Goal: Find specific page/section: Find specific page/section

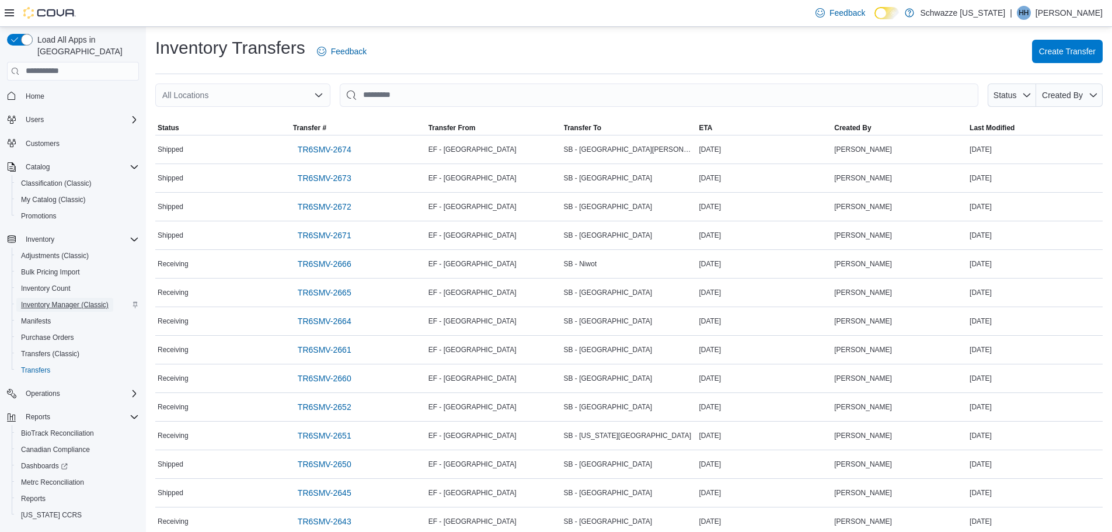
click at [66, 300] on span "Inventory Manager (Classic)" at bounding box center [65, 304] width 88 height 9
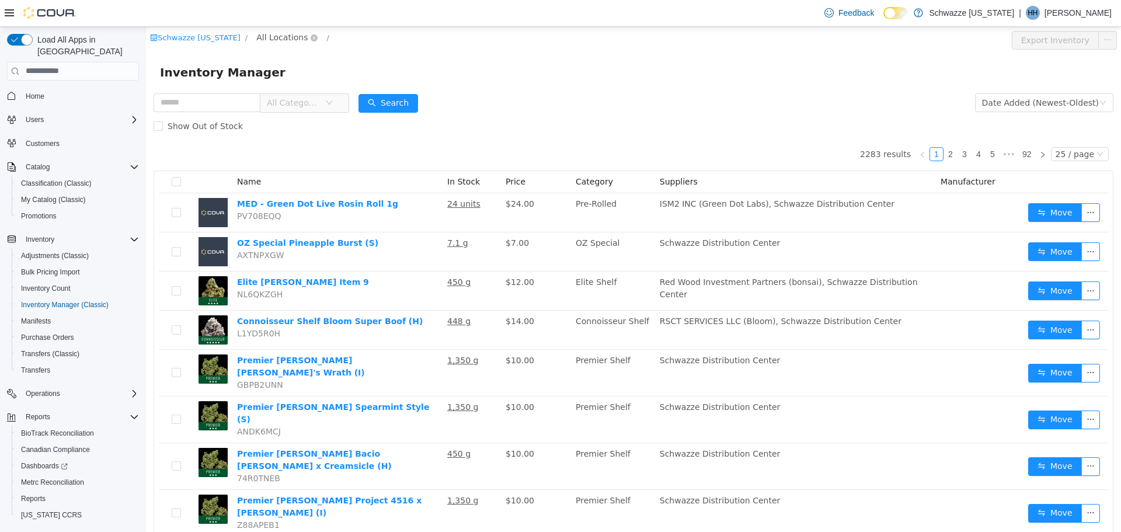
click at [263, 38] on span "All Locations" at bounding box center [281, 36] width 51 height 13
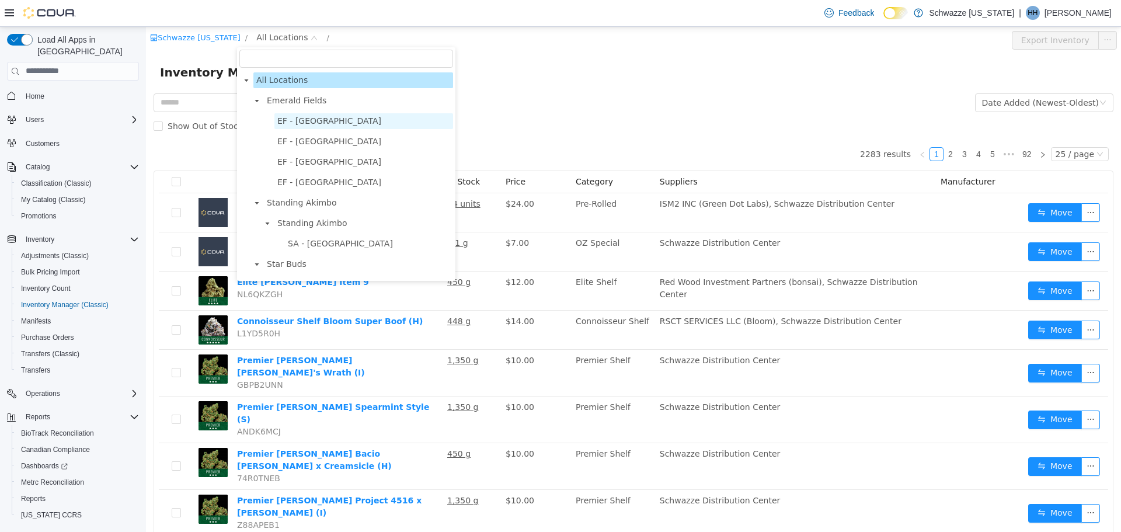
click at [290, 118] on span "EF - [GEOGRAPHIC_DATA]" at bounding box center [329, 120] width 104 height 9
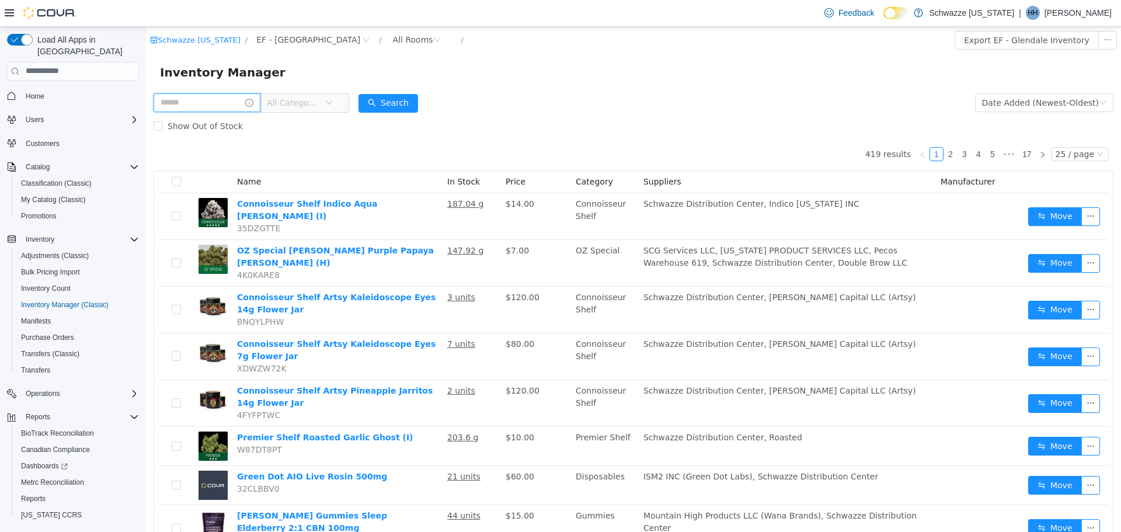
click at [221, 104] on input "text" at bounding box center [207, 102] width 107 height 19
click at [265, 41] on span "EF - [GEOGRAPHIC_DATA]" at bounding box center [308, 39] width 104 height 13
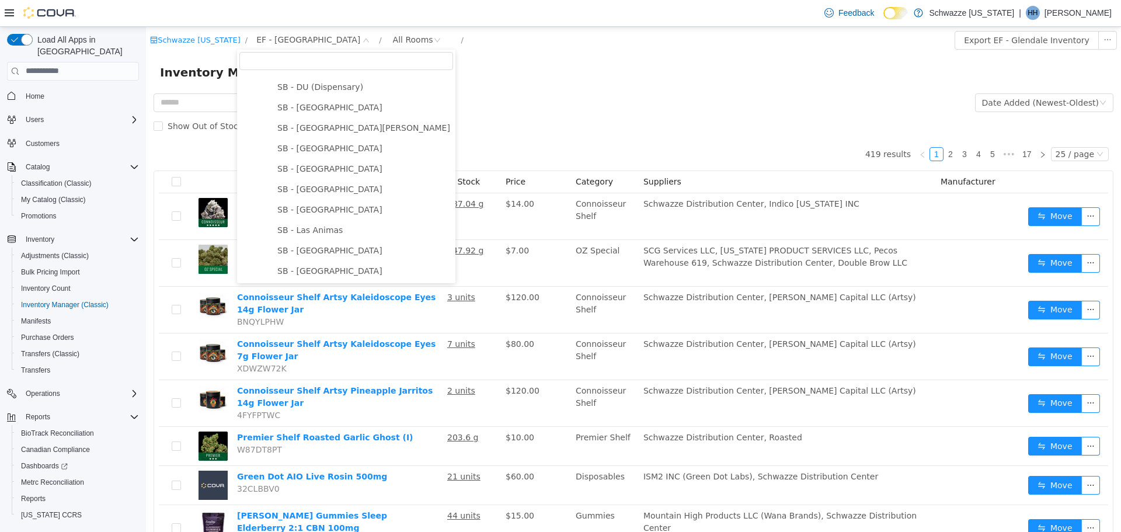
scroll to position [350, 0]
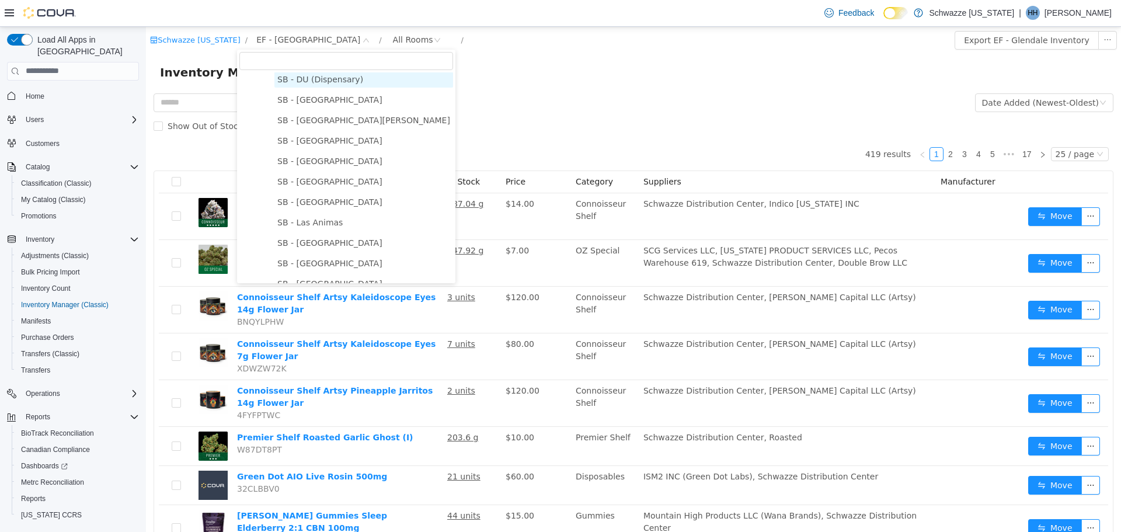
click at [306, 83] on span "SB - DU (Dispensary)" at bounding box center [320, 78] width 86 height 9
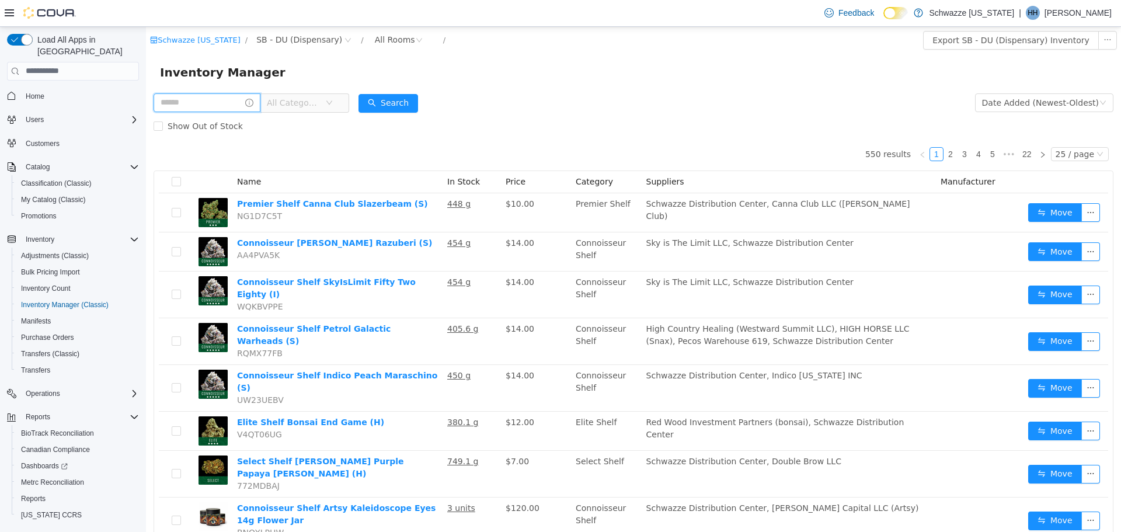
click at [203, 102] on input "text" at bounding box center [207, 102] width 107 height 19
type input "*********"
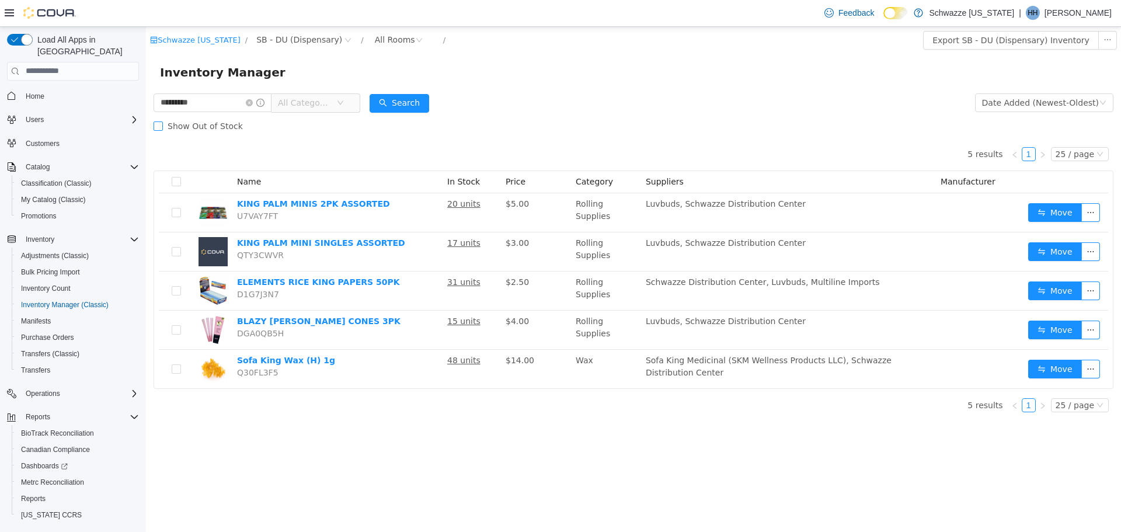
click at [205, 122] on span "Show Out of Stock" at bounding box center [205, 125] width 85 height 9
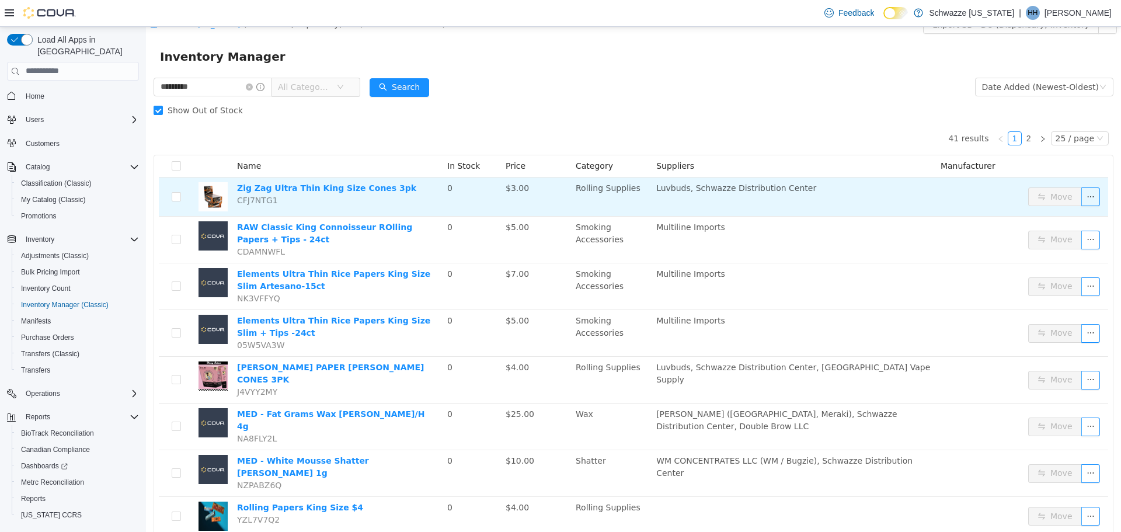
scroll to position [2, 0]
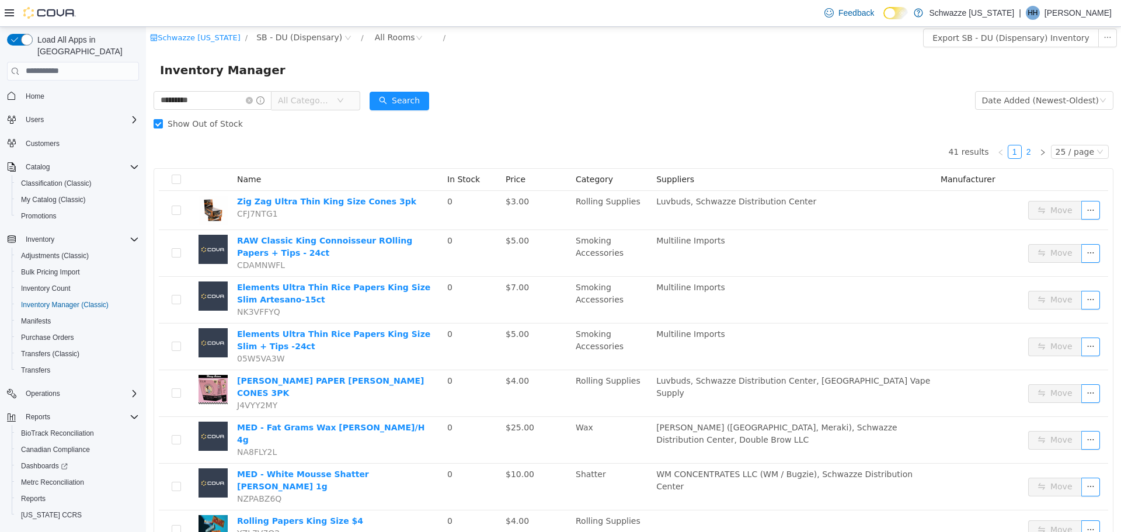
click at [1024, 154] on link "2" at bounding box center [1028, 151] width 13 height 13
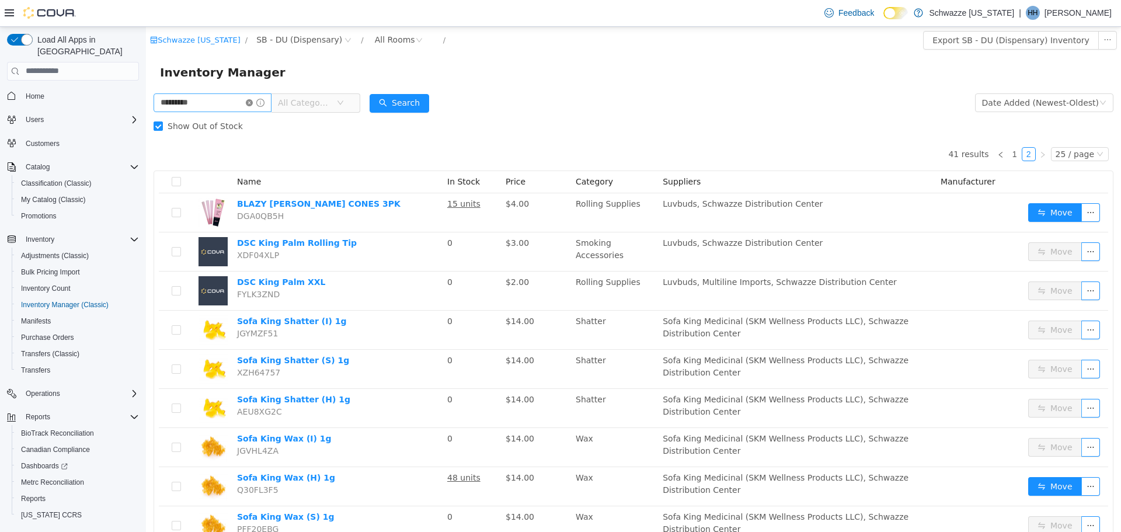
click at [253, 102] on icon "icon: close-circle" at bounding box center [249, 102] width 7 height 7
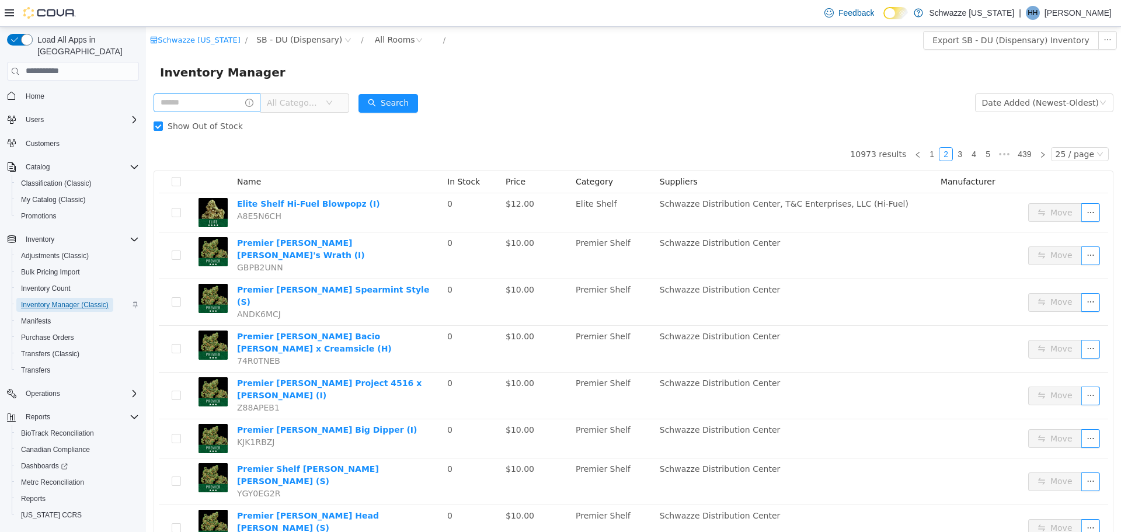
click at [91, 300] on span "Inventory Manager (Classic)" at bounding box center [65, 304] width 88 height 9
